Goal: Transaction & Acquisition: Purchase product/service

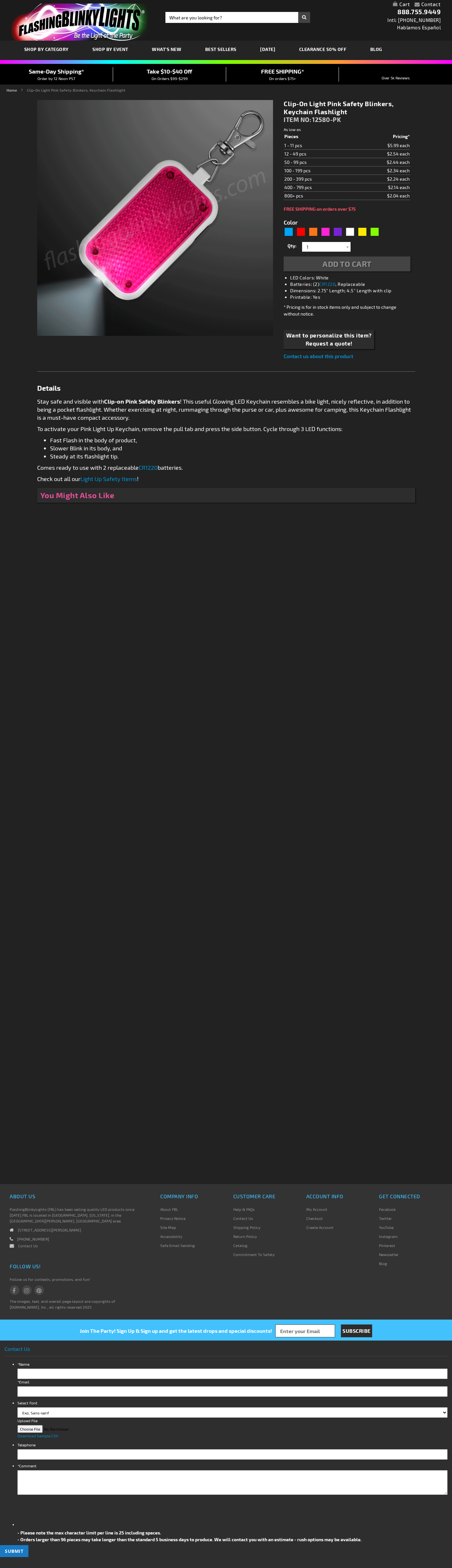
type input "5639"
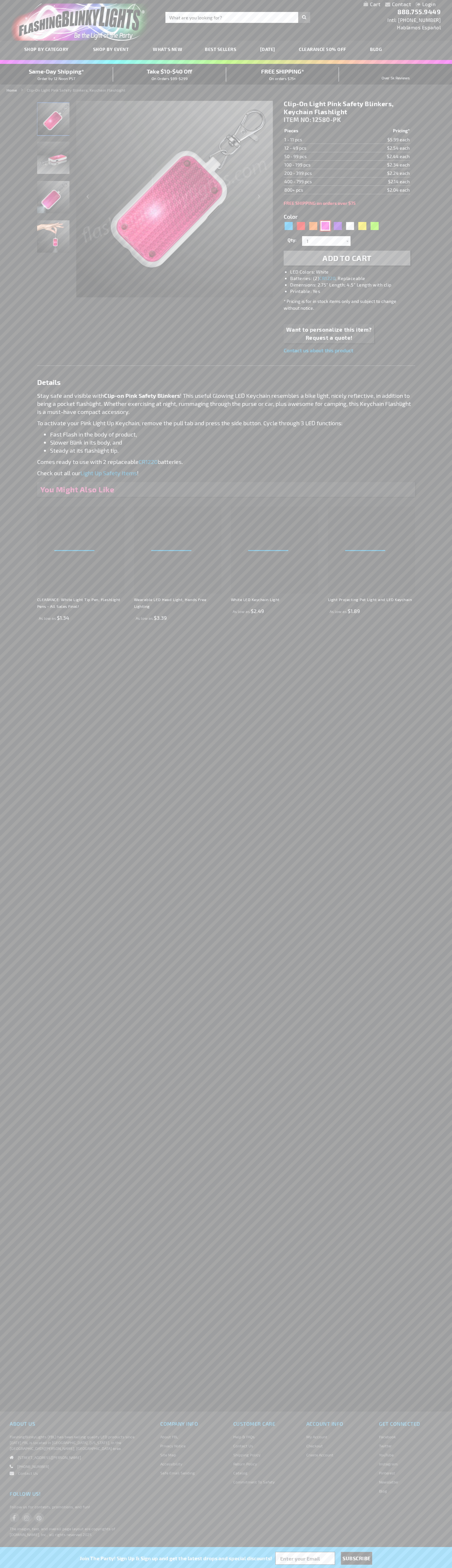
click at [325, 226] on div "Pink" at bounding box center [325, 226] width 10 height 10
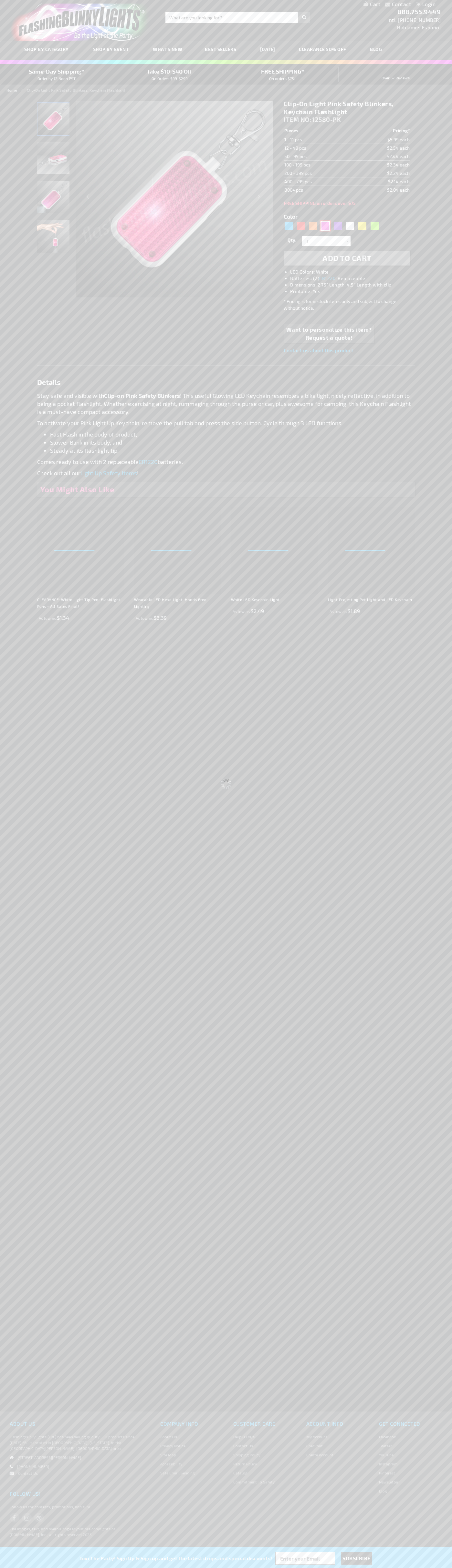
select select
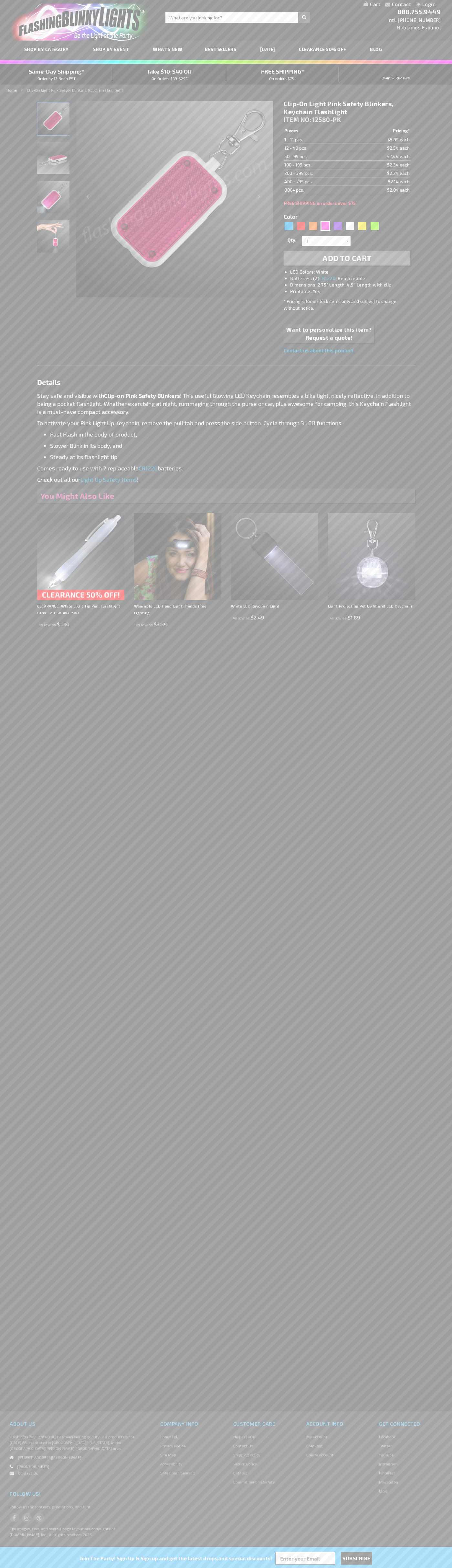
click at [347, 258] on span "Add to Cart" at bounding box center [347, 257] width 49 height 9
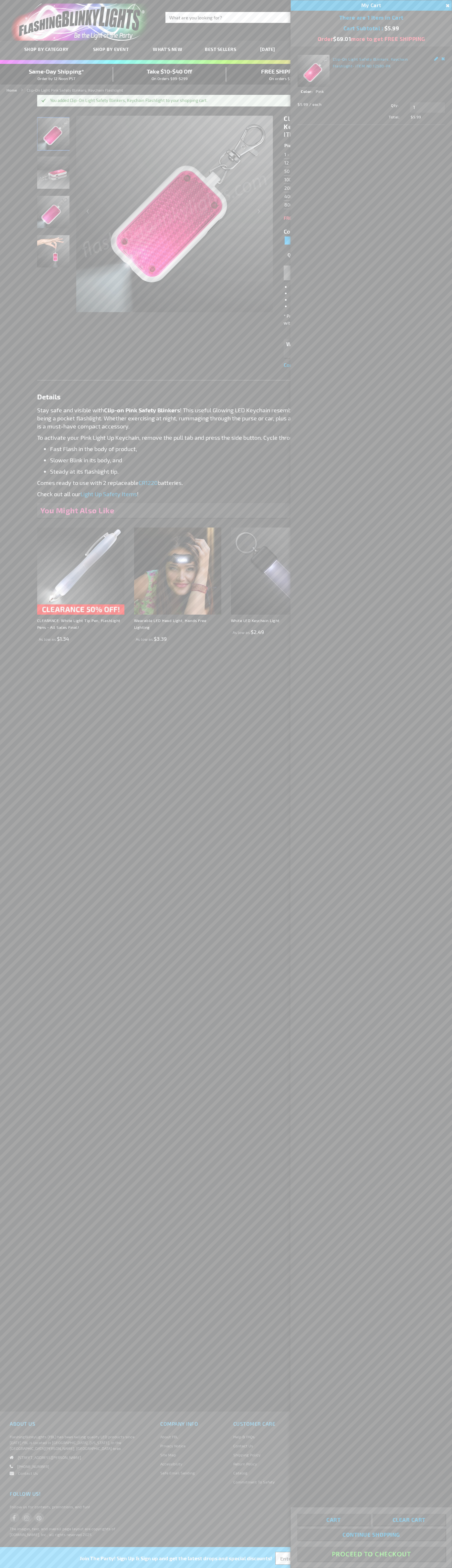
click at [371, 1554] on button "Proceed To Checkout" at bounding box center [371, 1554] width 148 height 15
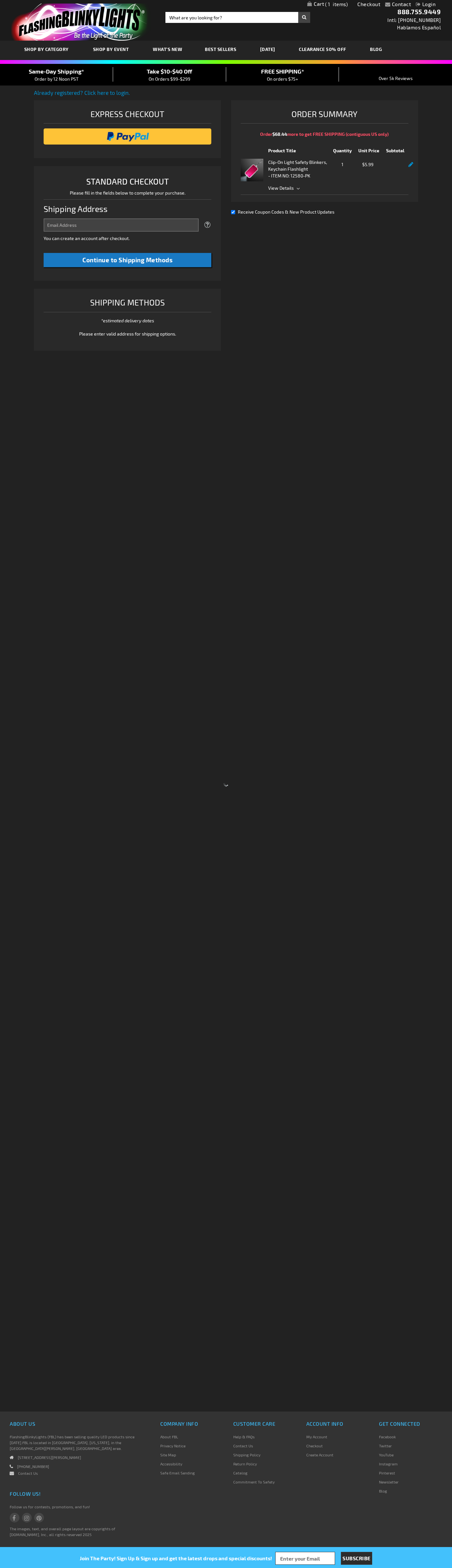
select select "US"
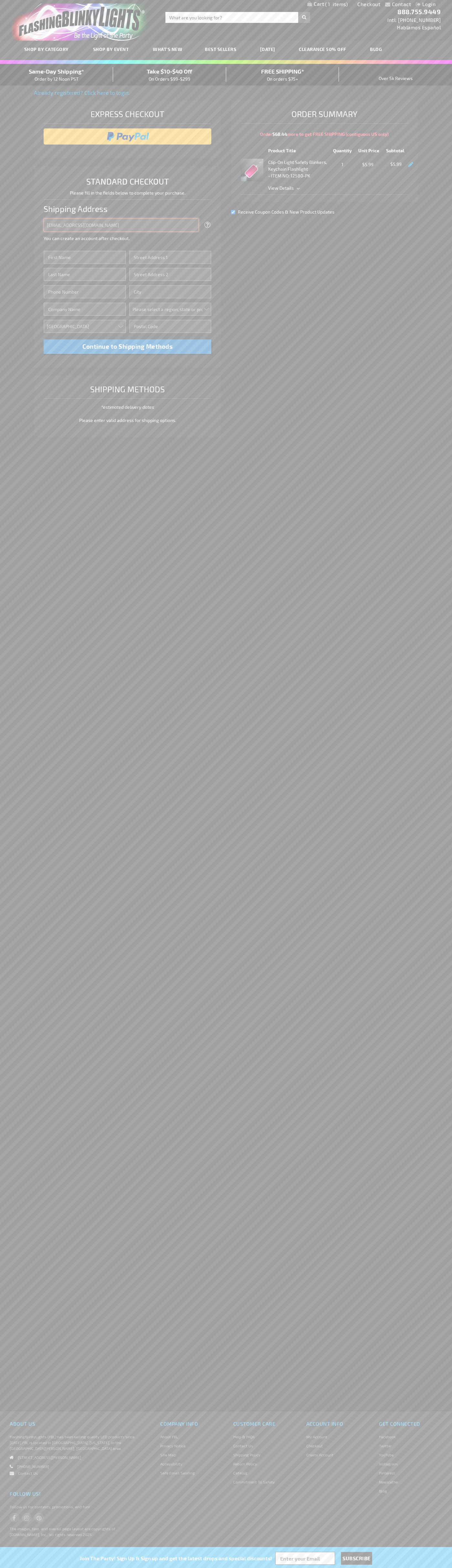
type input "johnsmith005@storebotmail.joonix.net"
type input "John"
type input "2332 Galiano Street"
type input "First floor"
type input "coral gables"
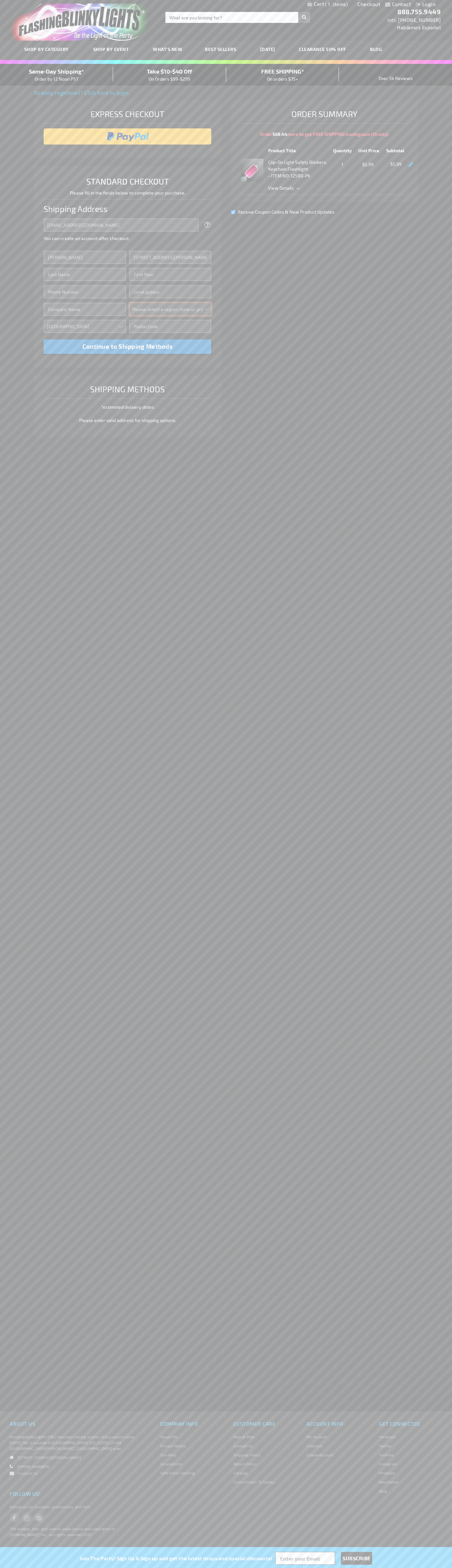
select select "18"
type input "33134"
type input "Smith"
type input "6502530000"
type input "John Smith"
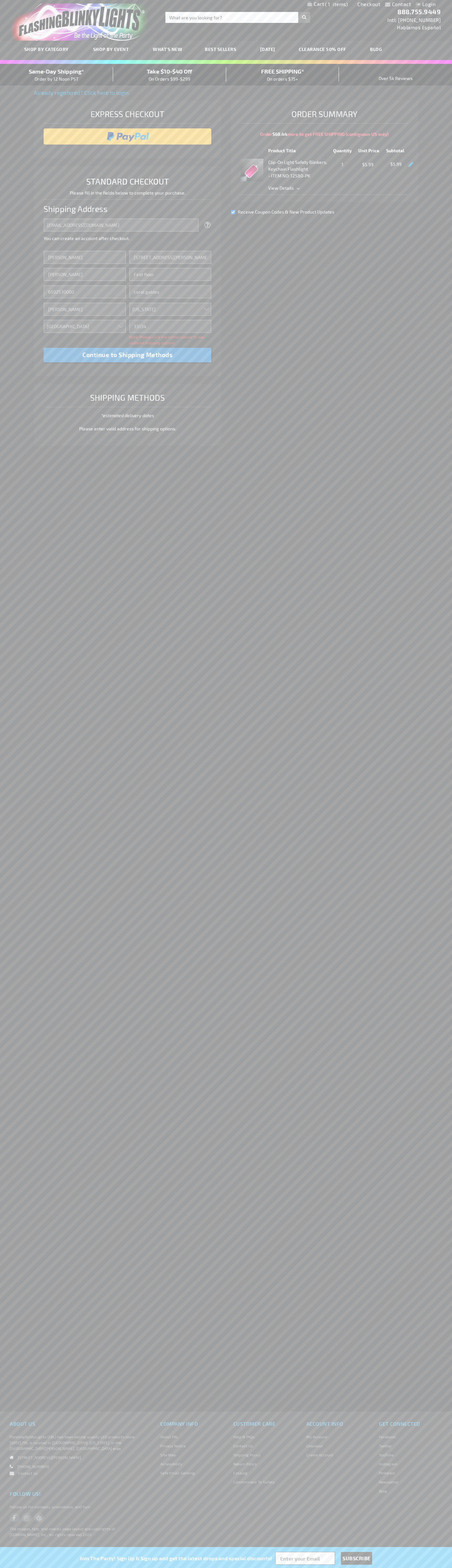
click at [57, 75] on div "Same-Day Shipping* Order by 12 Noon PST" at bounding box center [57, 74] width 113 height 15
click at [127, 136] on input "image" at bounding box center [127, 136] width 161 height 13
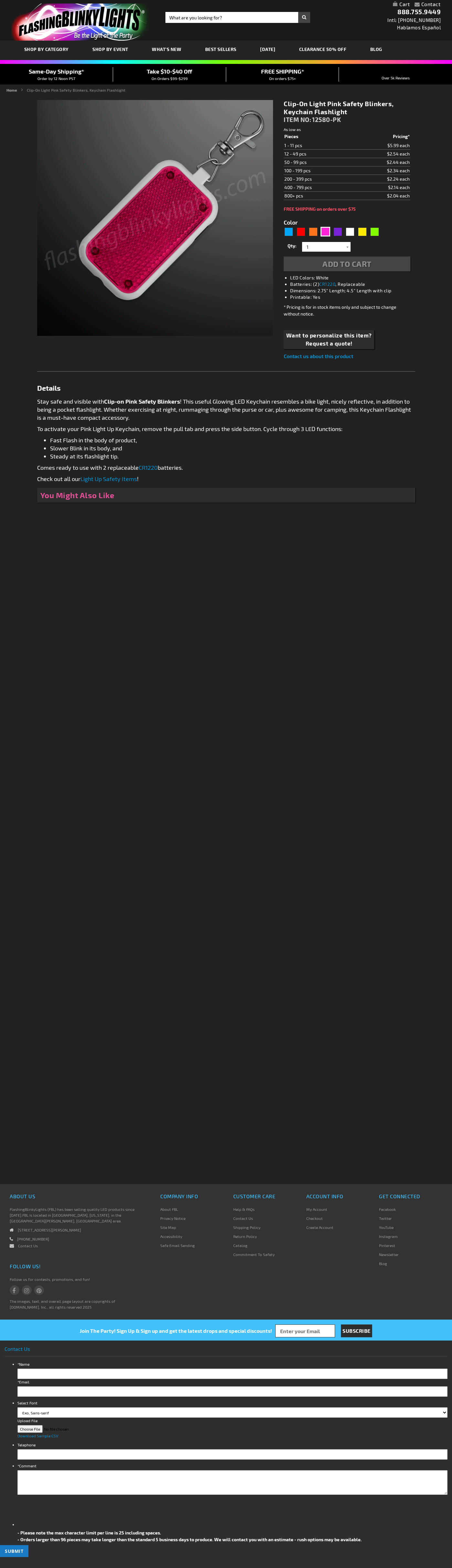
type input "5639"
